Goal: Go to known website: Access a specific website the user already knows

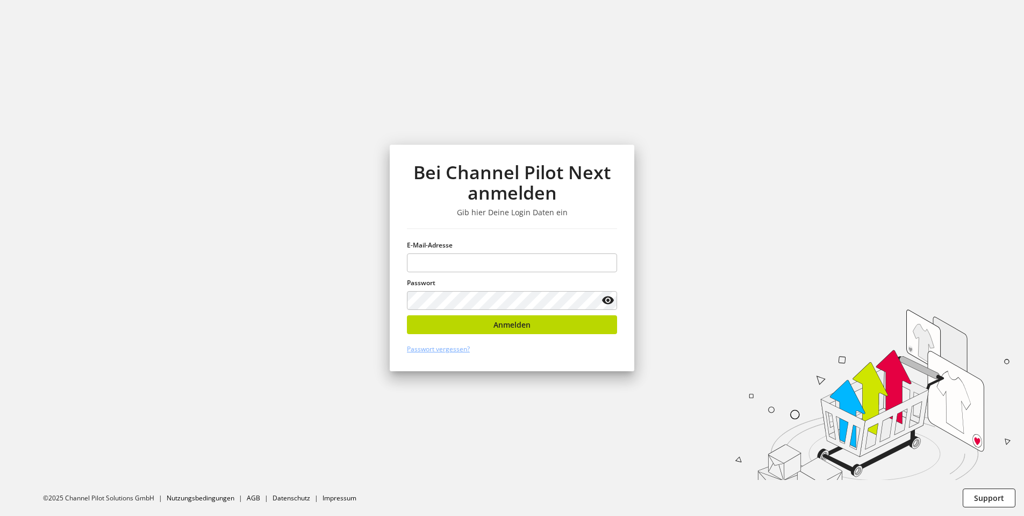
click at [637, 85] on div "Bei Channel Pilot Next anmelden Gib hier Deine Login Daten ein E-Mail-Adresse P…" at bounding box center [512, 258] width 290 height 516
click at [606, 265] on keeper-lock "Open Keeper Popup" at bounding box center [606, 262] width 13 height 13
type input "**********"
click at [517, 323] on span "Anmelden" at bounding box center [512, 324] width 37 height 11
